Goal: Find specific page/section: Locate item on page

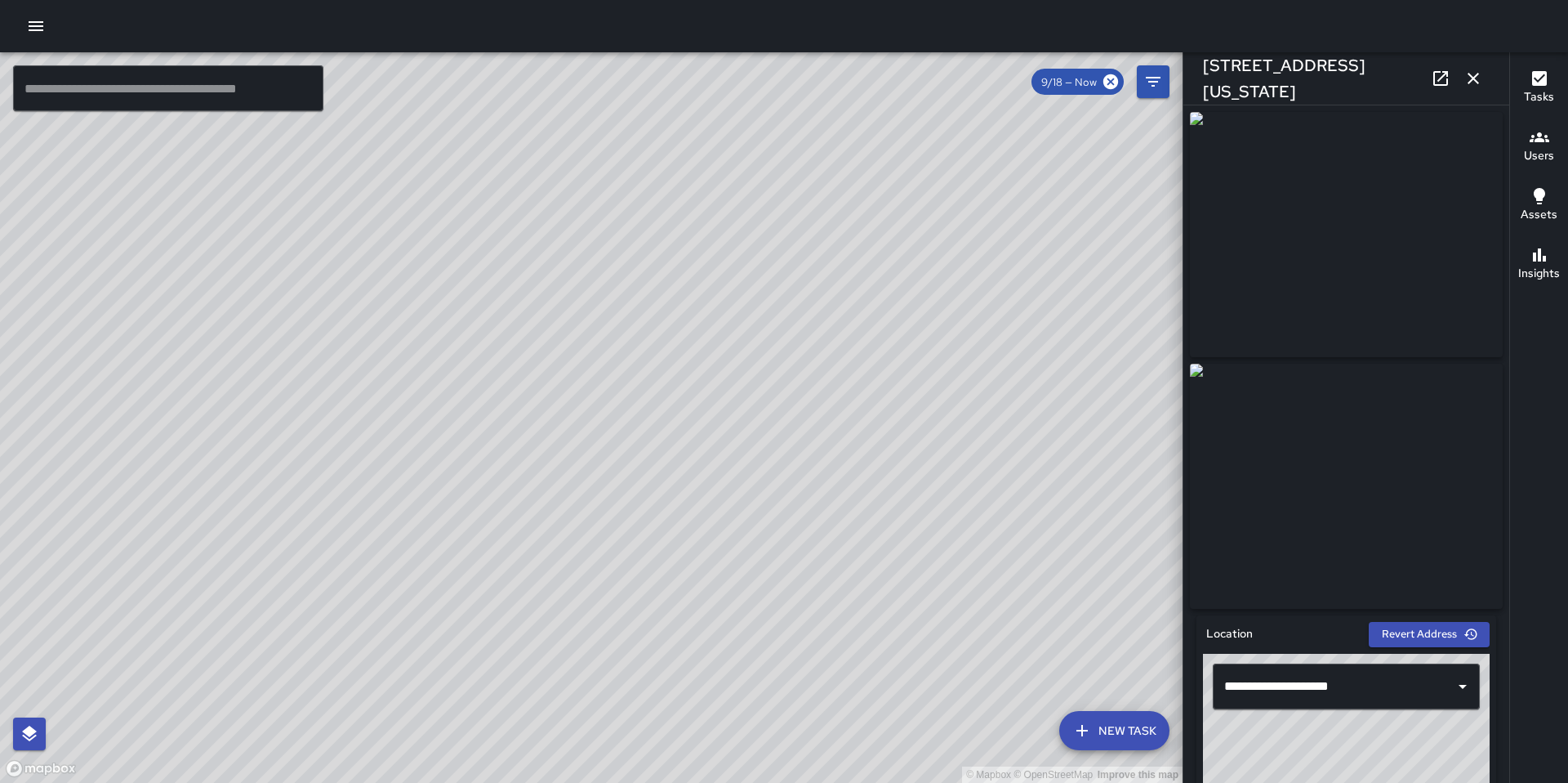
drag, startPoint x: 975, startPoint y: 325, endPoint x: 954, endPoint y: 592, distance: 267.8
click at [954, 592] on div "© Mapbox © OpenStreetMap Improve this map" at bounding box center [591, 417] width 1182 height 730
drag, startPoint x: 969, startPoint y: 558, endPoint x: 771, endPoint y: 603, distance: 203.0
click at [771, 603] on div "© Mapbox © OpenStreetMap Improve this map" at bounding box center [591, 417] width 1182 height 730
click at [768, 674] on div "© Mapbox © OpenStreetMap Improve this map" at bounding box center [591, 417] width 1182 height 730
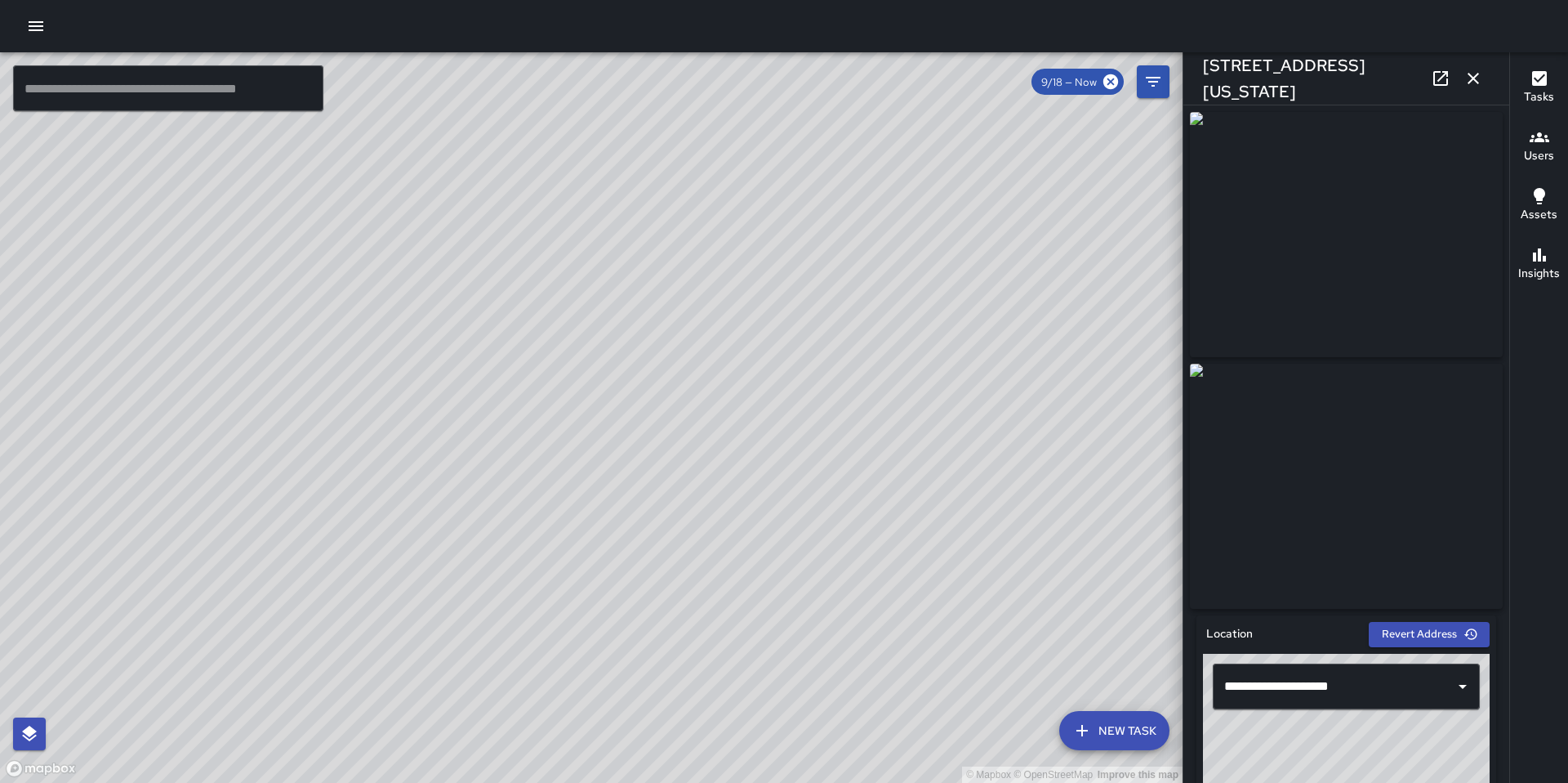
click at [1342, 347] on img at bounding box center [1347, 234] width 313 height 245
click at [841, 251] on div "© Mapbox © OpenStreetMap Improve this map M5 [PERSON_NAME] 5 [STREET_ADDRESS][P…" at bounding box center [591, 417] width 1182 height 730
click at [453, 435] on div "© Mapbox © OpenStreetMap Improve this map M5 [PERSON_NAME] 5 [STREET_ADDRESS] C…" at bounding box center [591, 417] width 1182 height 730
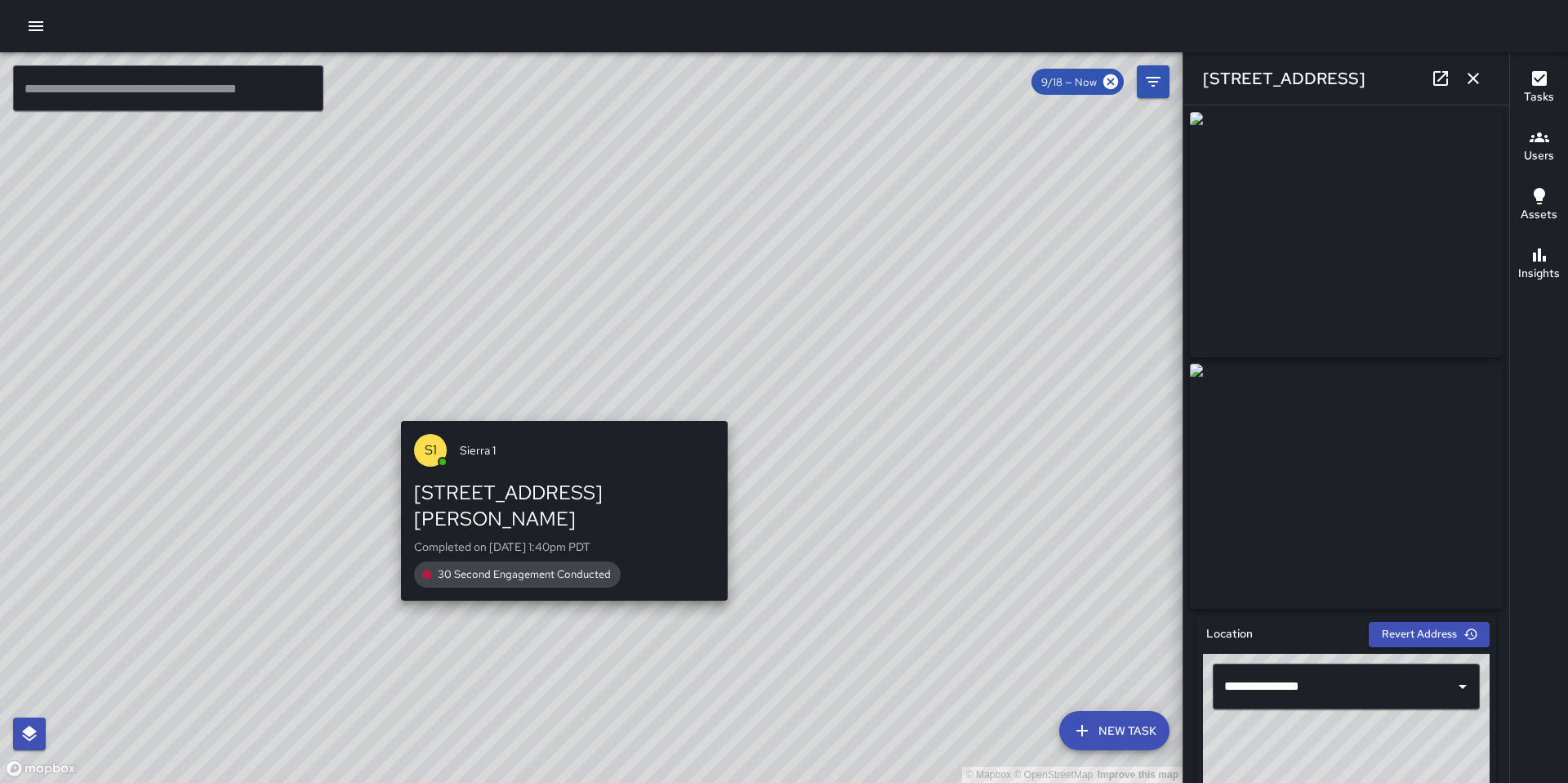
click at [552, 410] on div "© Mapbox © OpenStreetMap Improve this map S1 [GEOGRAPHIC_DATA][STREET_ADDRESS][…" at bounding box center [591, 417] width 1182 height 730
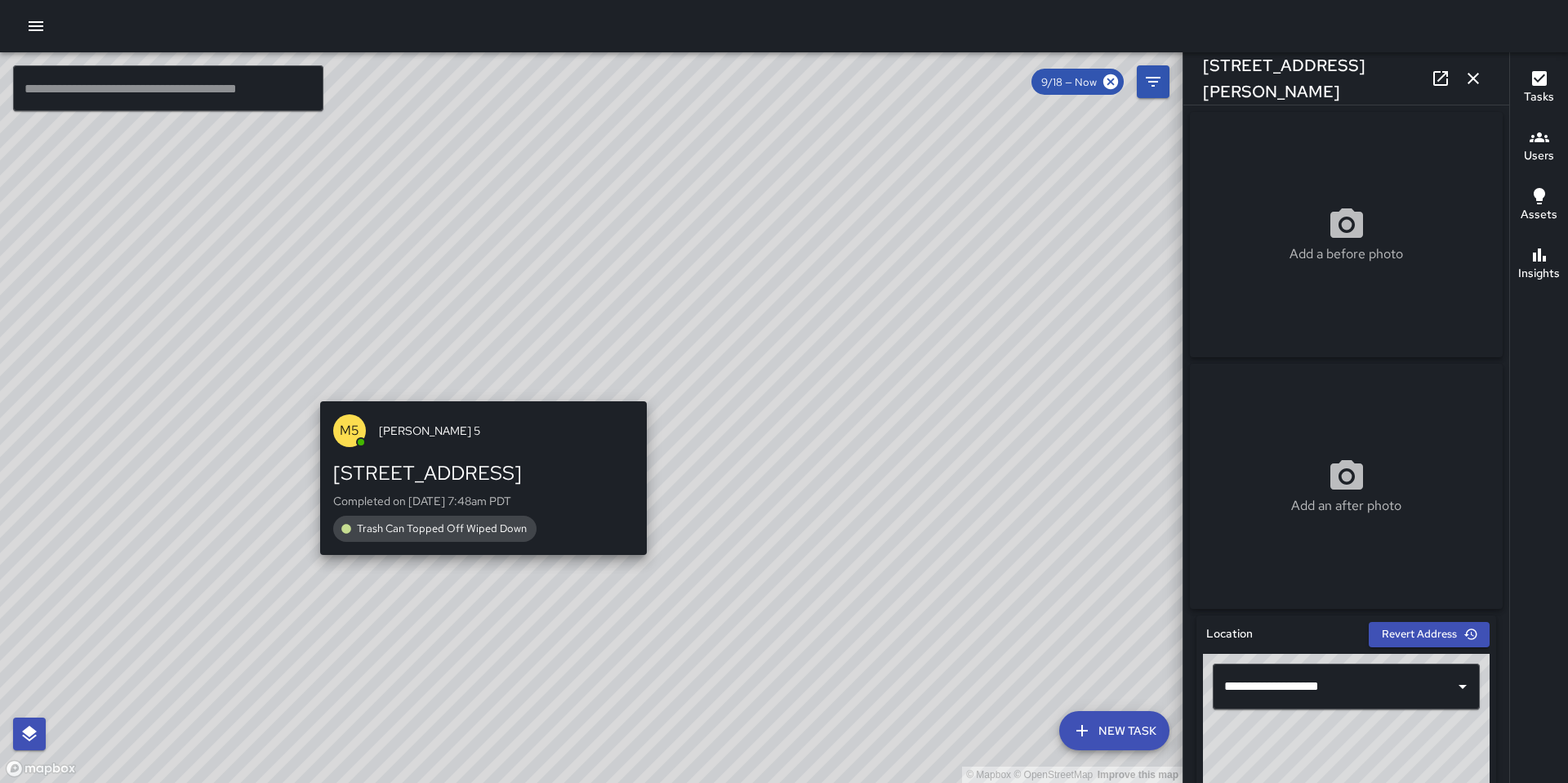
click at [484, 392] on div "© Mapbox © OpenStreetMap Improve this map M5 [PERSON_NAME] 5 2404 Broadway Comp…" at bounding box center [591, 417] width 1182 height 730
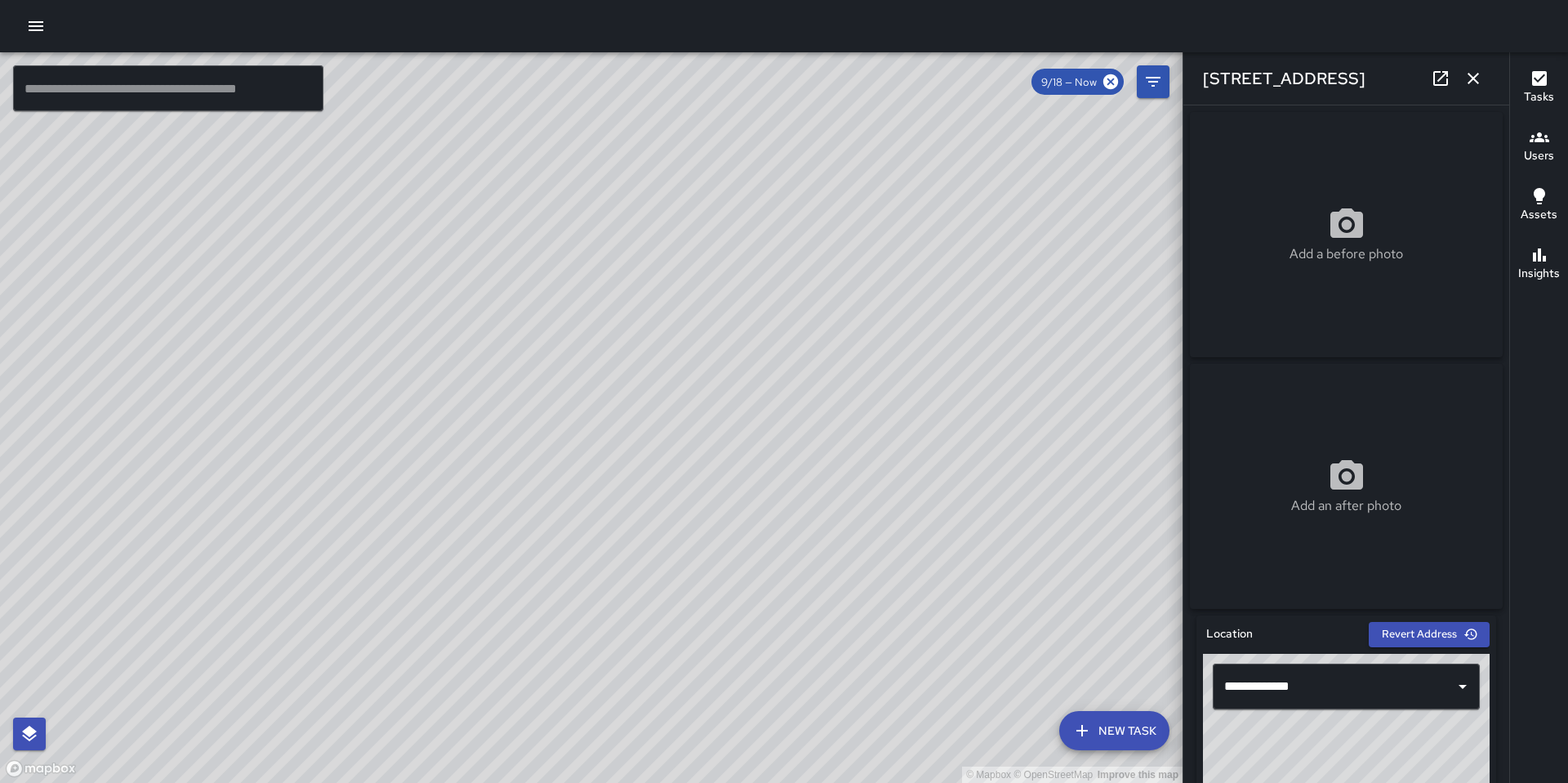
drag, startPoint x: 636, startPoint y: 551, endPoint x: 716, endPoint y: 362, distance: 205.2
click at [716, 362] on div "© Mapbox © OpenStreetMap Improve this map" at bounding box center [591, 417] width 1182 height 730
drag, startPoint x: 674, startPoint y: 540, endPoint x: 767, endPoint y: 345, distance: 216.0
click at [767, 345] on div "© Mapbox © OpenStreetMap Improve this map" at bounding box center [591, 417] width 1182 height 730
drag, startPoint x: 684, startPoint y: 592, endPoint x: 815, endPoint y: 332, distance: 291.1
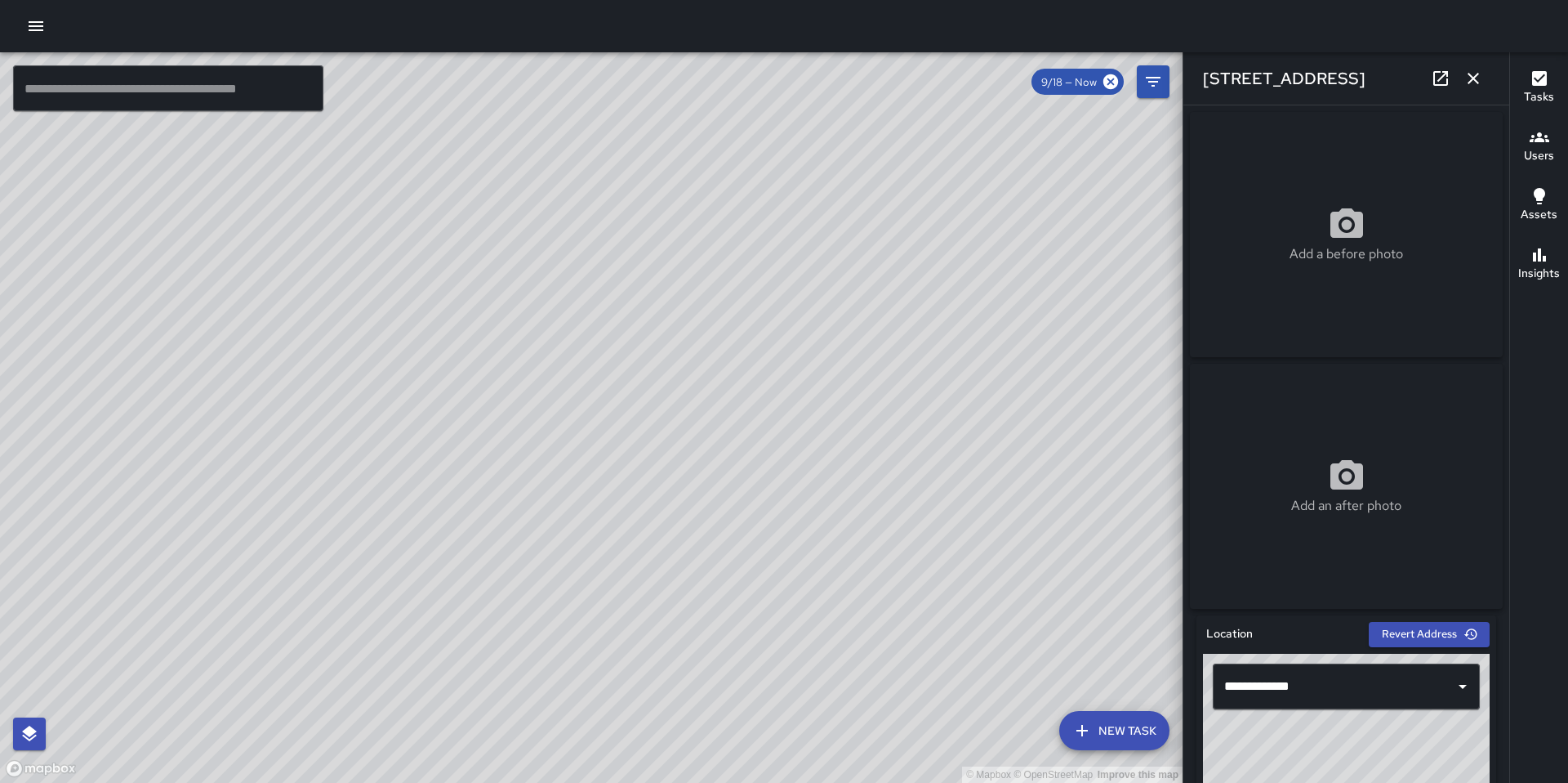
click at [816, 330] on div "© Mapbox © OpenStreetMap Improve this map" at bounding box center [591, 417] width 1182 height 730
drag, startPoint x: 718, startPoint y: 497, endPoint x: 906, endPoint y: 237, distance: 320.8
click at [906, 237] on div "© Mapbox © OpenStreetMap Improve this map" at bounding box center [591, 417] width 1182 height 730
click at [653, 335] on div "© Mapbox © OpenStreetMap Improve this map S4 Sierra 4 [STREET_ADDRESS] Complete…" at bounding box center [591, 417] width 1182 height 730
click at [556, 324] on div "© Mapbox © OpenStreetMap Improve this map H1 Hotel [STREET_ADDRESS] Completed o…" at bounding box center [591, 417] width 1182 height 730
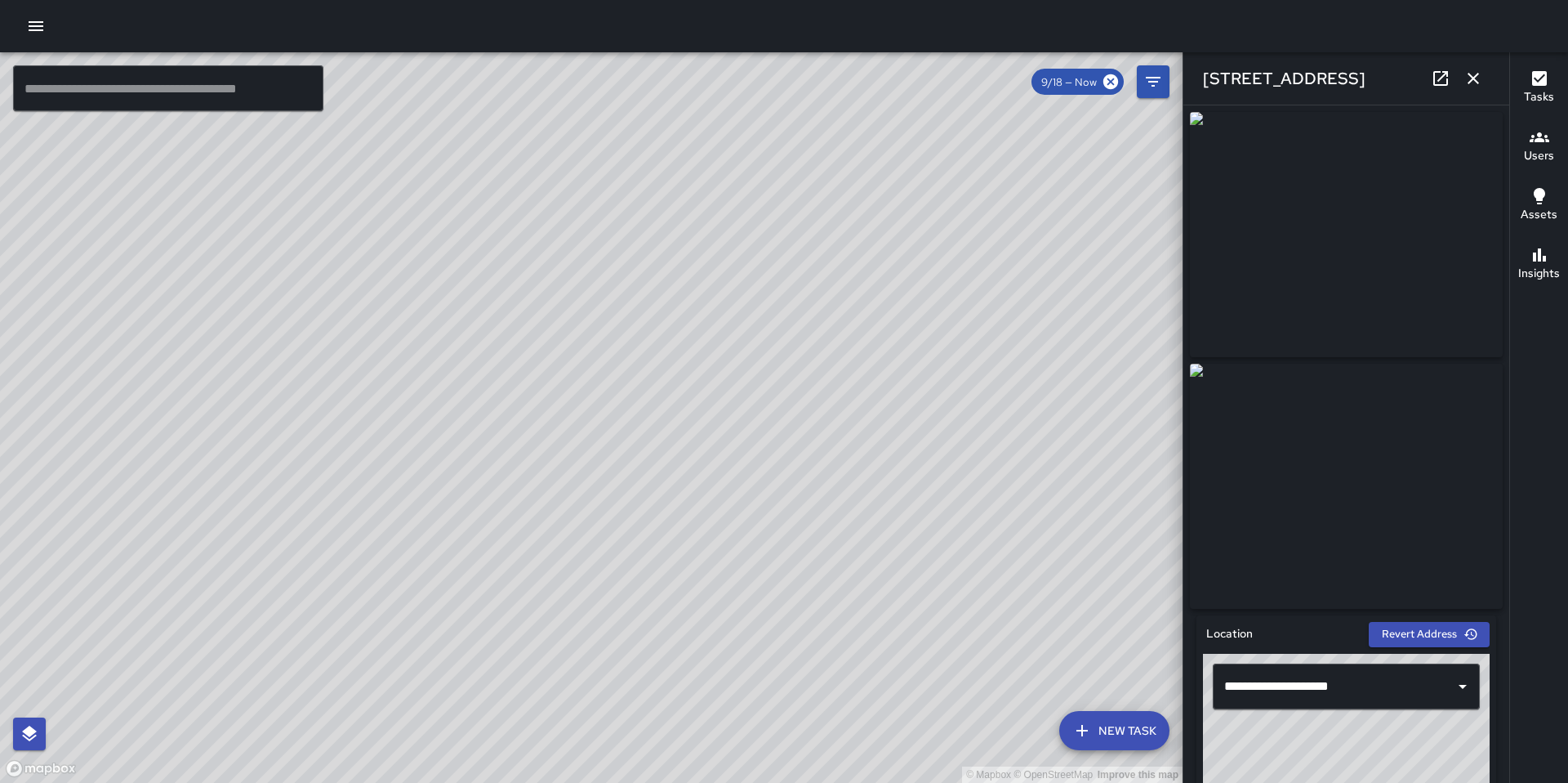
click at [562, 514] on div "© Mapbox © OpenStreetMap Improve this map" at bounding box center [591, 417] width 1182 height 730
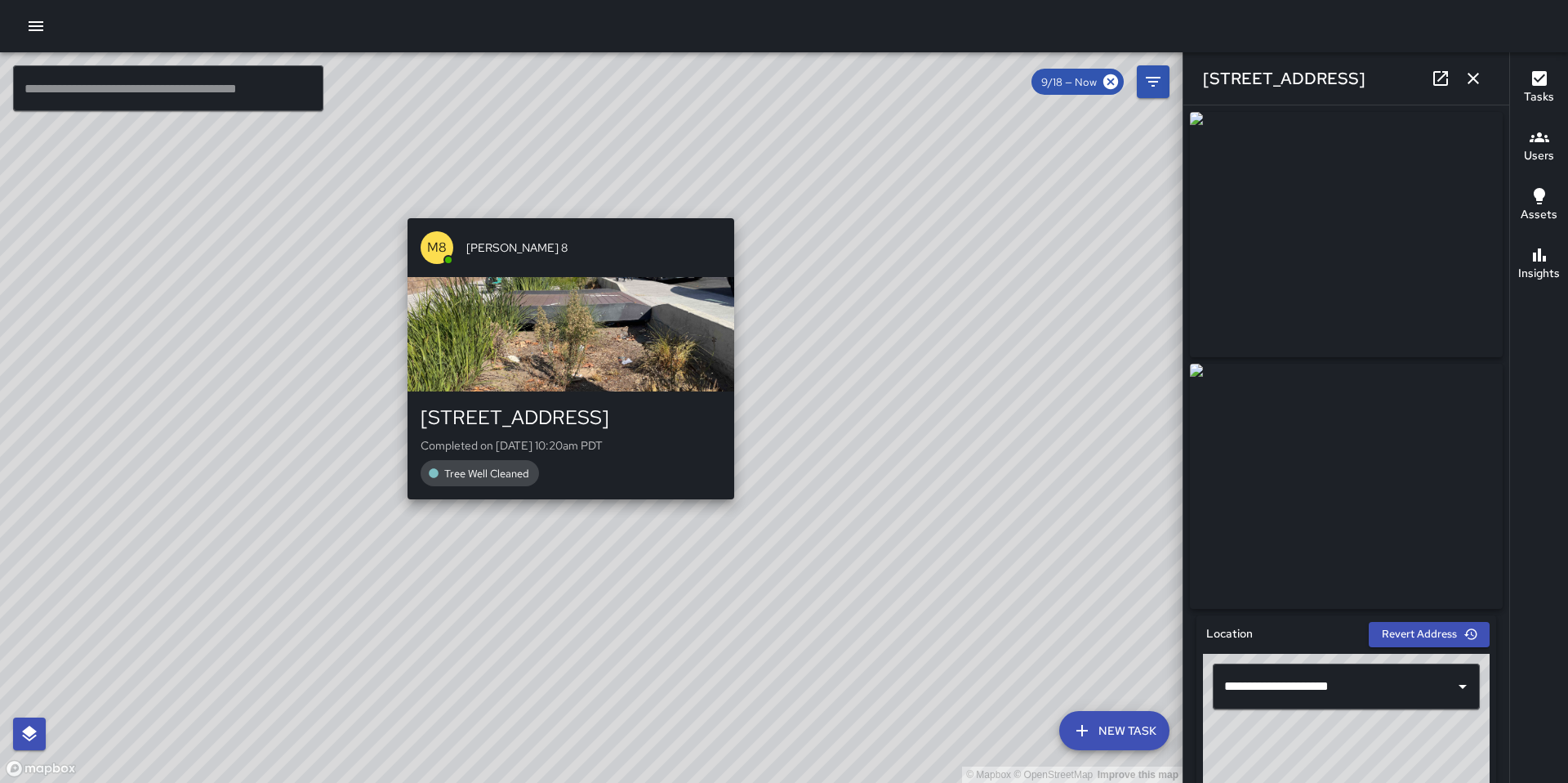
type input "**********"
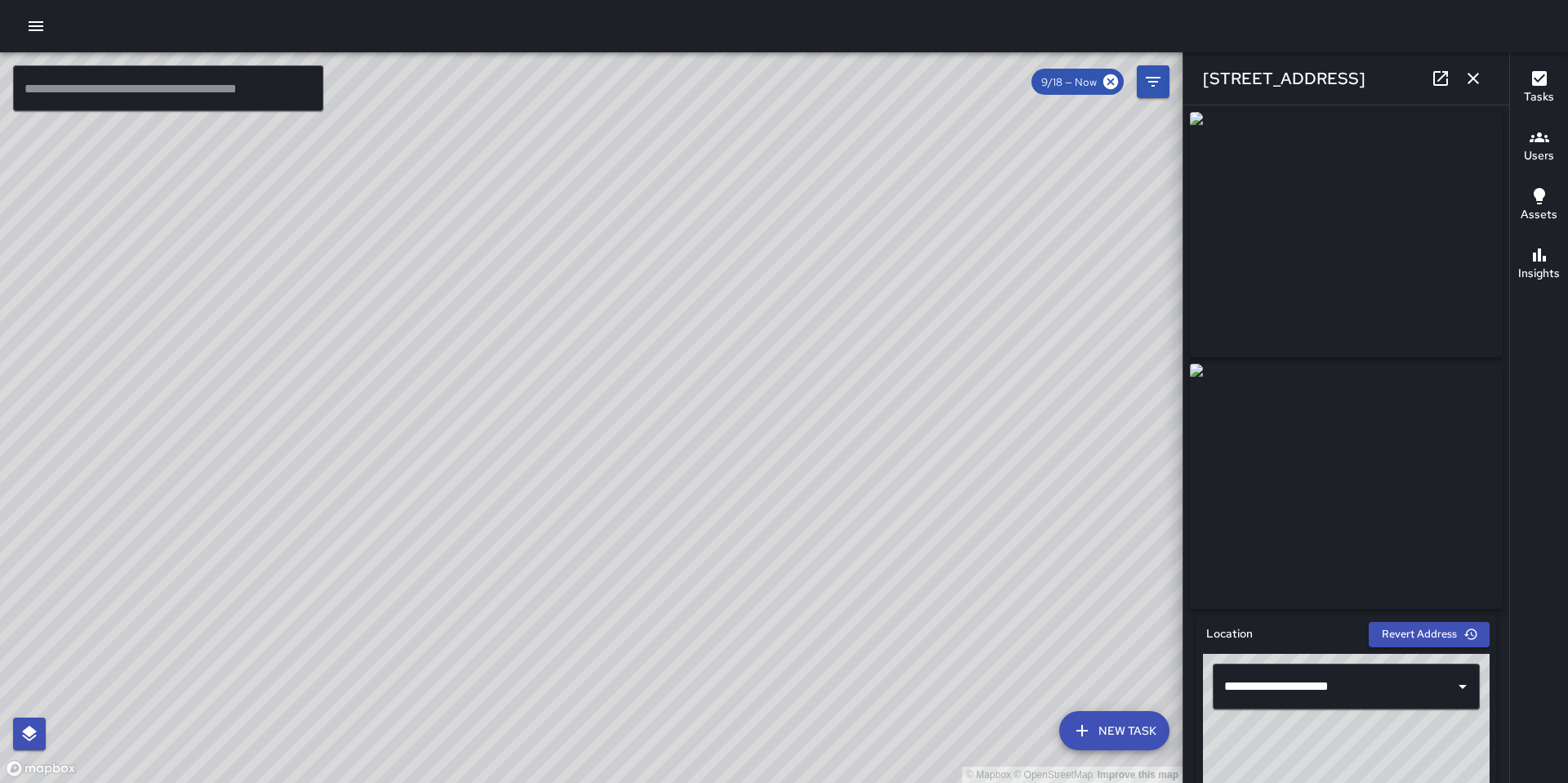
click at [1115, 466] on div "© Mapbox © OpenStreetMap Improve this map D1 Delta 1 Supervisor Tasks 0 / 0 Tim…" at bounding box center [591, 417] width 1182 height 730
